Goal: Task Accomplishment & Management: Manage account settings

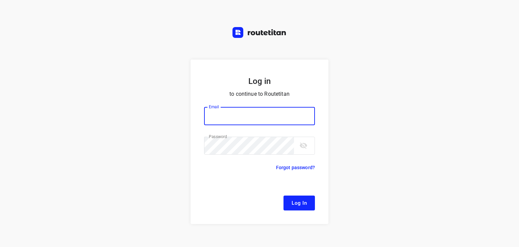
type input "remco@fruitopjewerk.nl"
click at [298, 200] on span "Log In" at bounding box center [299, 202] width 15 height 9
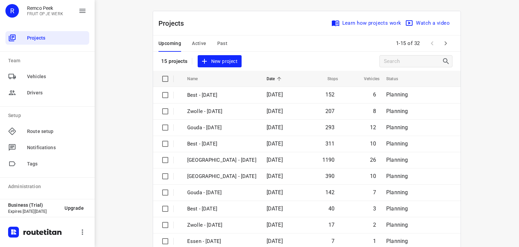
click at [194, 42] on span "Active" at bounding box center [199, 43] width 14 height 8
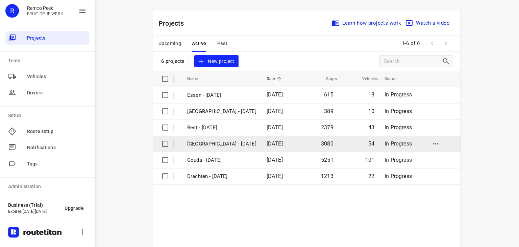
click at [212, 147] on p "[GEOGRAPHIC_DATA] - [DATE]" at bounding box center [221, 144] width 69 height 8
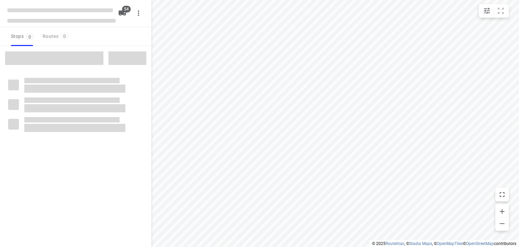
checkbox input "true"
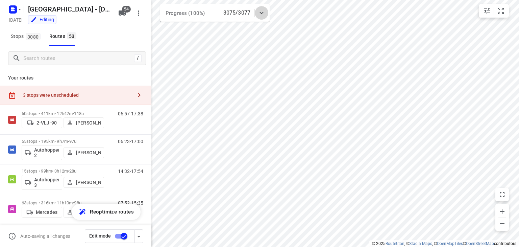
click at [263, 14] on icon at bounding box center [261, 13] width 8 height 8
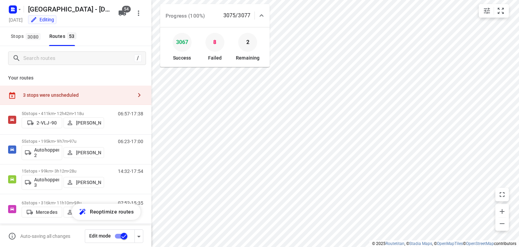
click at [129, 77] on p "Your routes" at bounding box center [75, 77] width 135 height 7
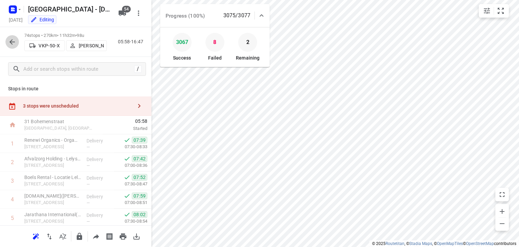
click at [13, 44] on icon "button" at bounding box center [12, 42] width 8 height 8
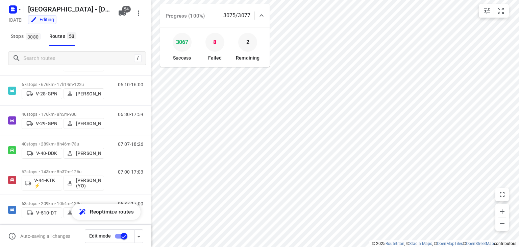
scroll to position [514, 0]
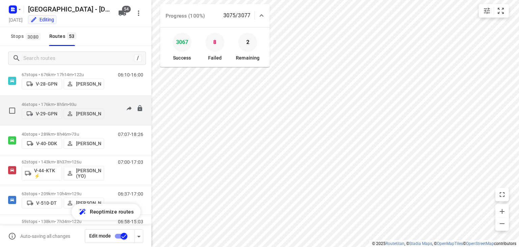
click at [117, 115] on div "06:30-17:59" at bounding box center [126, 112] width 34 height 21
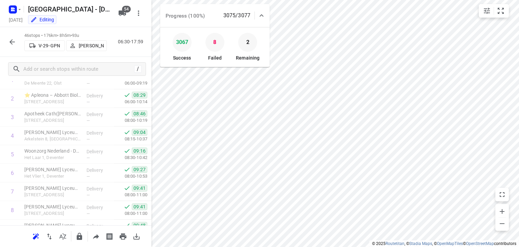
scroll to position [0, 0]
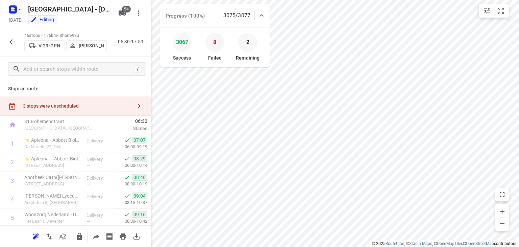
click at [11, 43] on icon "button" at bounding box center [12, 42] width 8 height 8
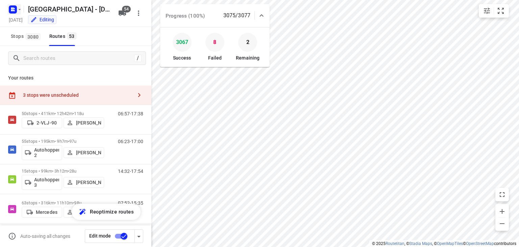
click at [12, 10] on icon "button" at bounding box center [12, 10] width 2 height 2
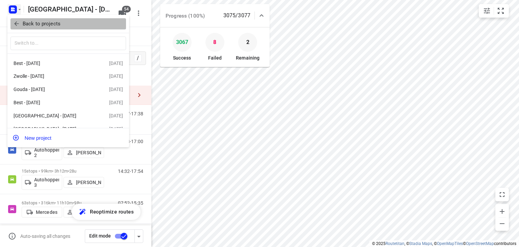
click at [14, 23] on icon "button" at bounding box center [16, 23] width 7 height 7
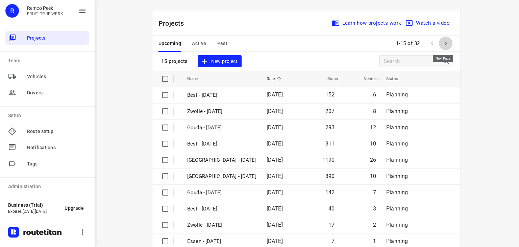
click at [445, 45] on icon "button" at bounding box center [446, 43] width 2 height 4
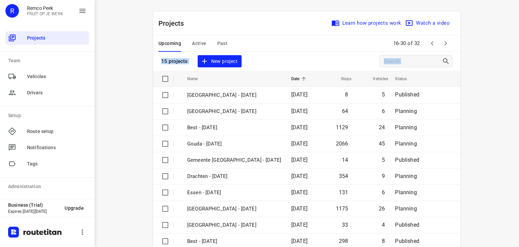
drag, startPoint x: 513, startPoint y: 58, endPoint x: 511, endPoint y: 102, distance: 44.7
click at [511, 102] on div "i © 2025 Routetitan , © Stadia Maps , © OpenMapTiles © OpenStreetMap contributo…" at bounding box center [307, 123] width 424 height 247
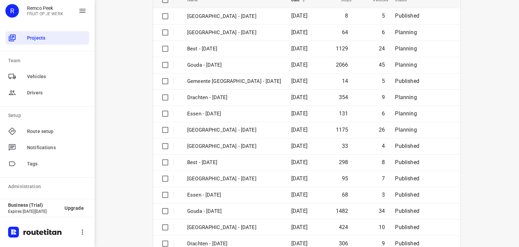
scroll to position [82, 0]
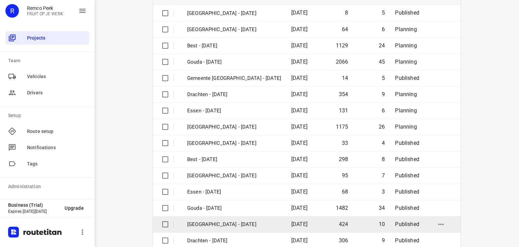
click at [216, 221] on p "Zwolle - Tuesday" at bounding box center [234, 224] width 94 height 8
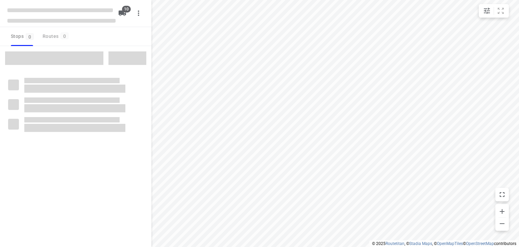
checkbox input "true"
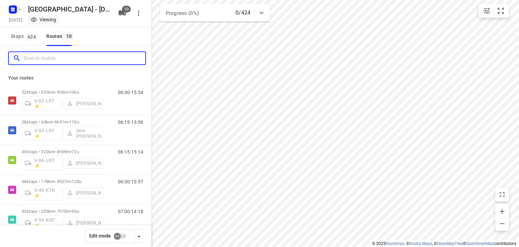
click at [70, 53] on input "Search routes" at bounding box center [85, 58] width 122 height 10
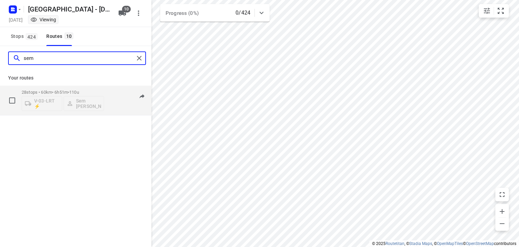
type input "sem"
click at [120, 106] on div "06:15-13:06" at bounding box center [126, 102] width 34 height 25
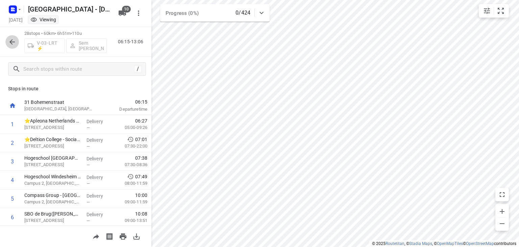
click at [11, 41] on icon "button" at bounding box center [11, 41] width 5 height 5
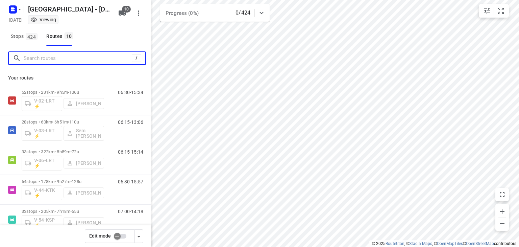
click at [40, 62] on input "Search routes" at bounding box center [78, 58] width 108 height 10
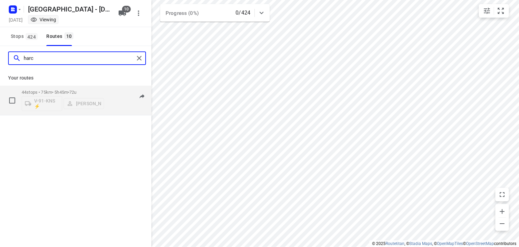
type input "harc"
click at [109, 104] on div "07:30-13:15" at bounding box center [126, 102] width 34 height 25
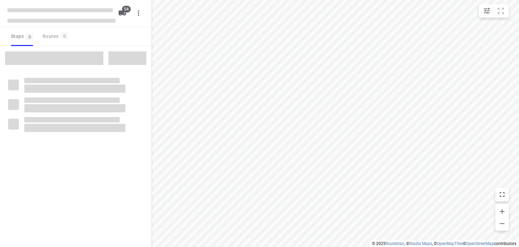
checkbox input "true"
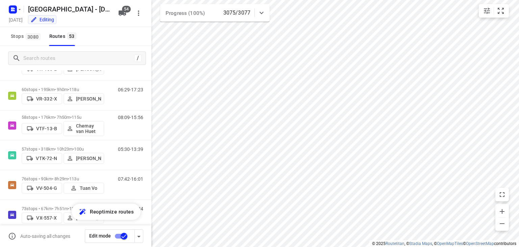
scroll to position [1462, 0]
